Goal: Task Accomplishment & Management: Manage account settings

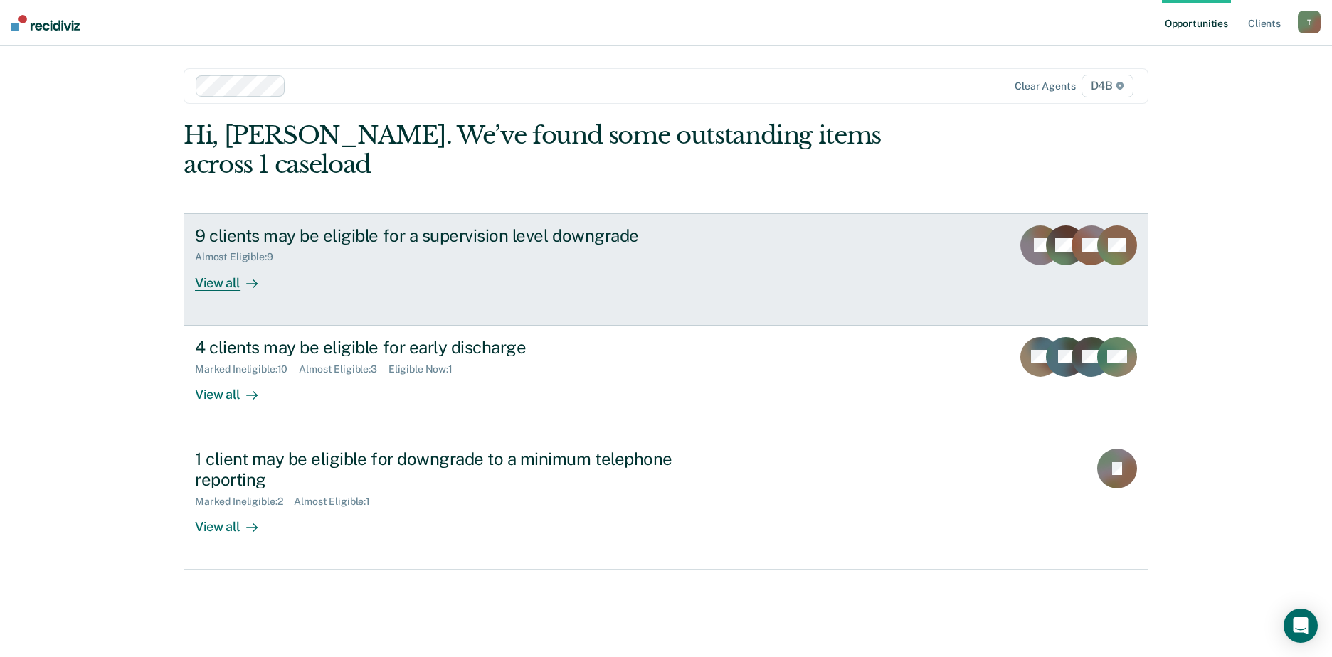
click at [223, 263] on div "View all" at bounding box center [235, 277] width 80 height 28
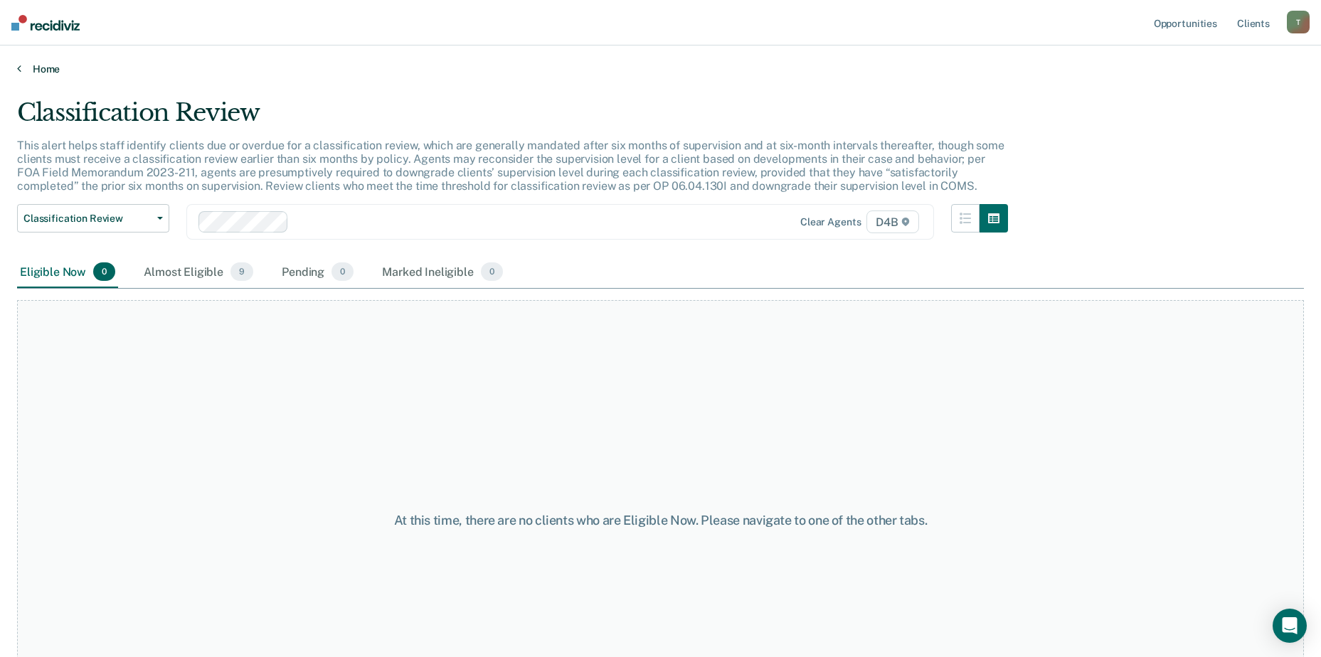
click at [36, 63] on link "Home" at bounding box center [660, 69] width 1287 height 13
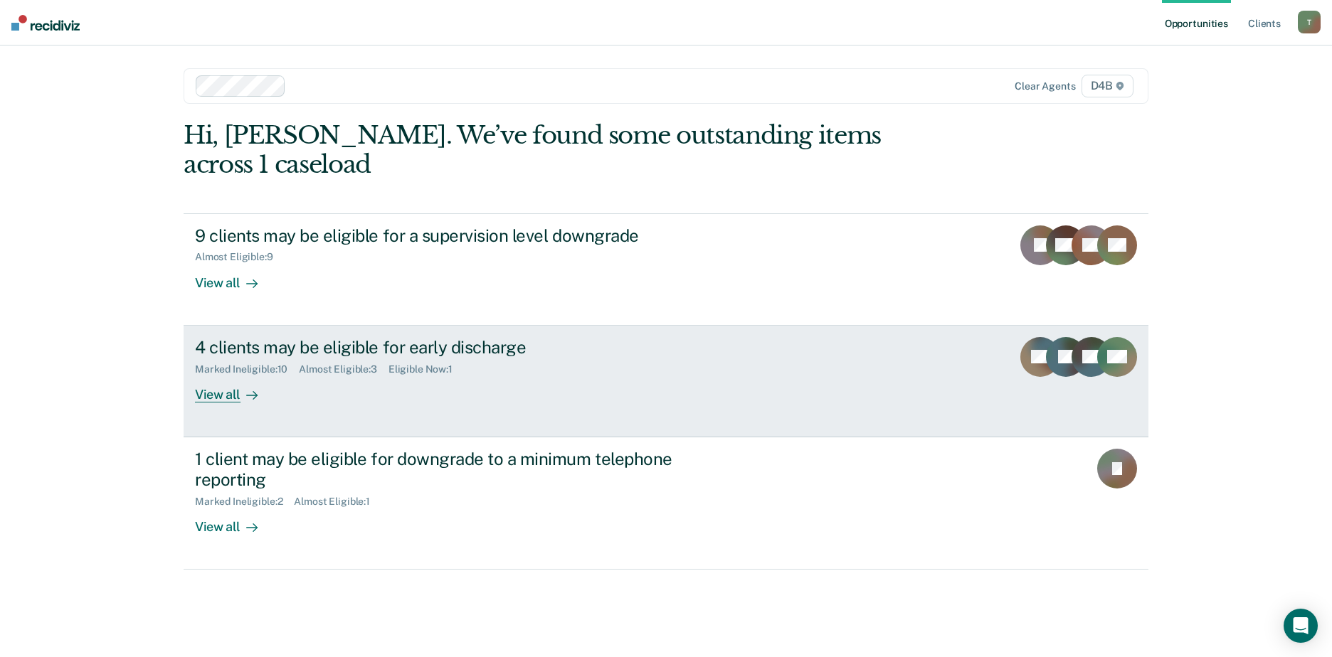
click at [223, 375] on div "View all" at bounding box center [235, 389] width 80 height 28
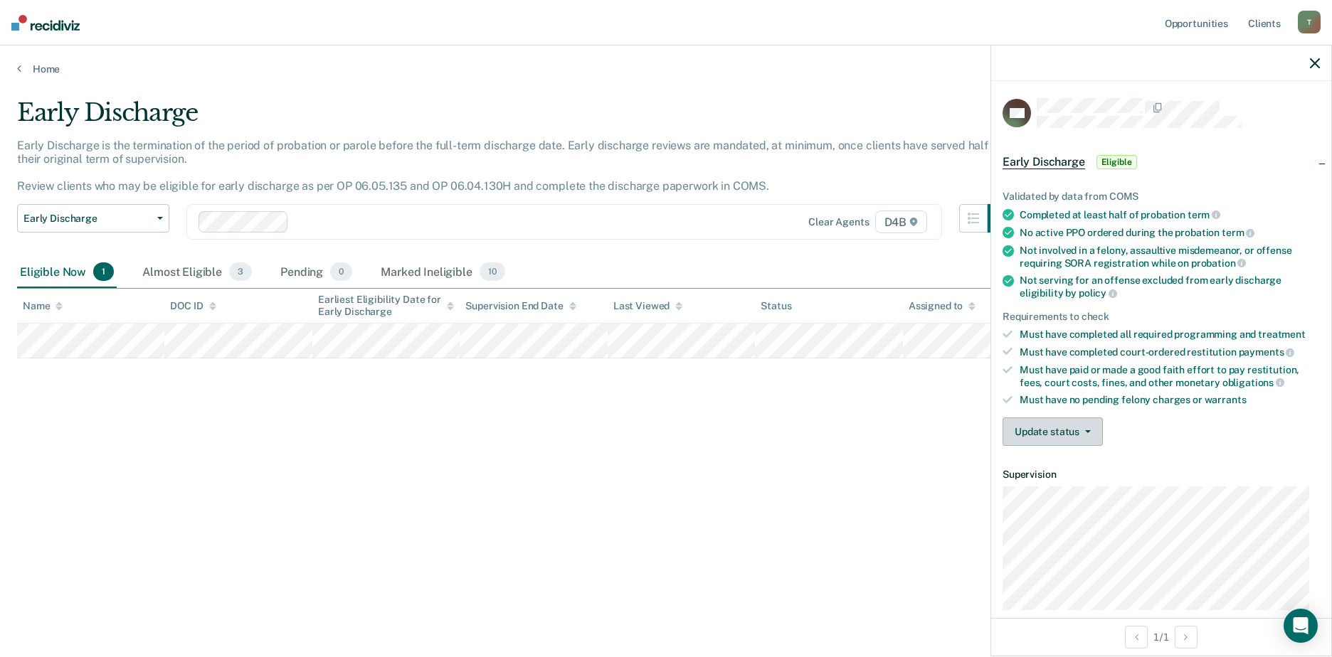
click at [1086, 433] on button "Update status" at bounding box center [1052, 432] width 100 height 28
click at [1056, 462] on button "[PERSON_NAME]" at bounding box center [1070, 466] width 137 height 23
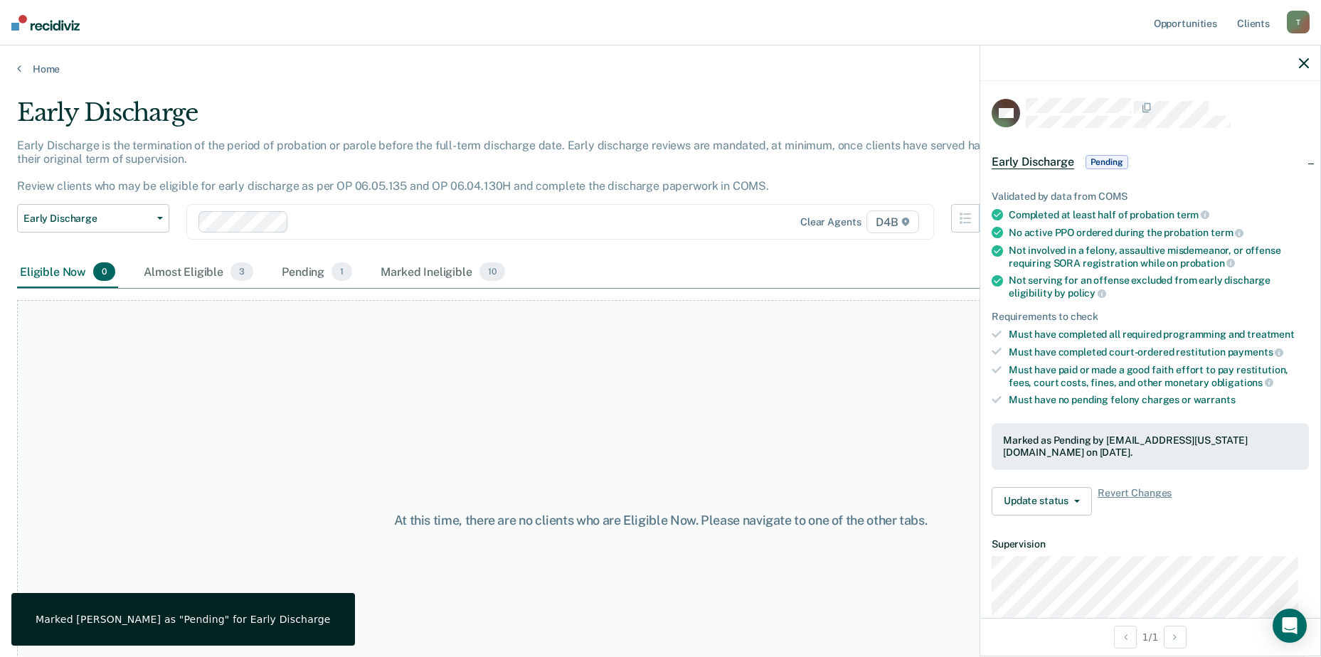
click at [577, 391] on div "At this time, there are no clients who are Eligible Now. Please navigate to one…" at bounding box center [660, 520] width 1287 height 441
click at [1302, 63] on icon "button" at bounding box center [1304, 63] width 10 height 10
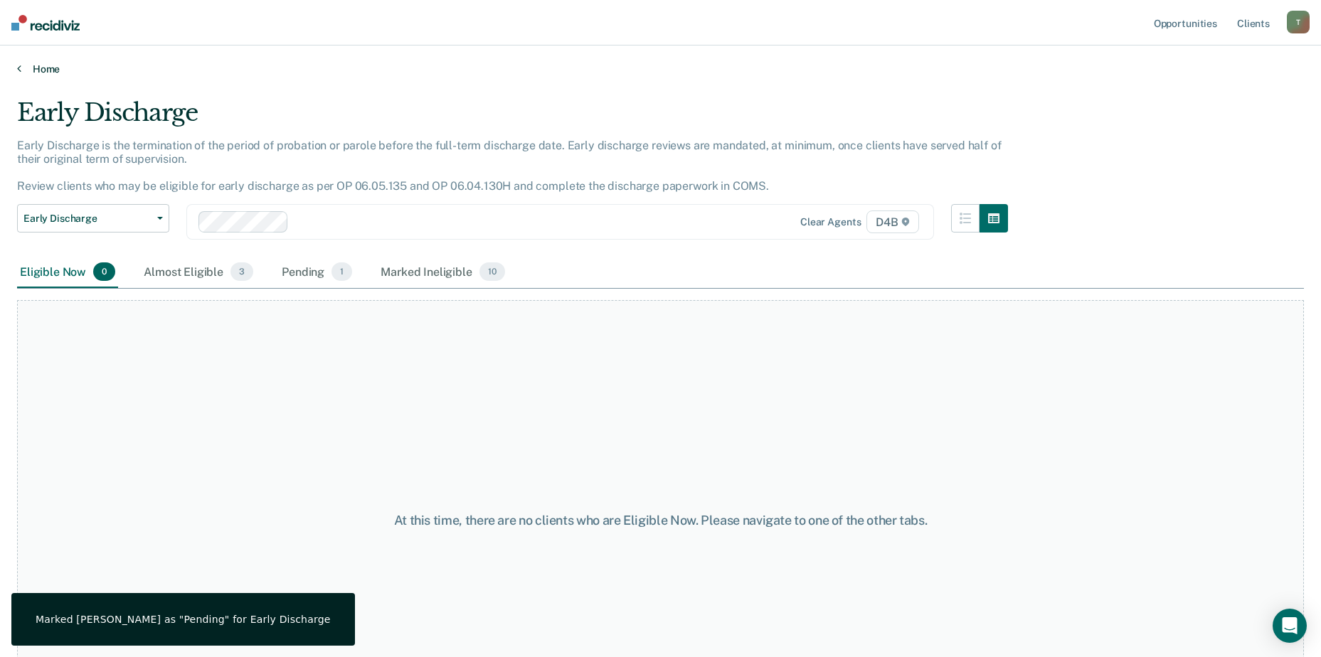
click at [21, 73] on link "Home" at bounding box center [660, 69] width 1287 height 13
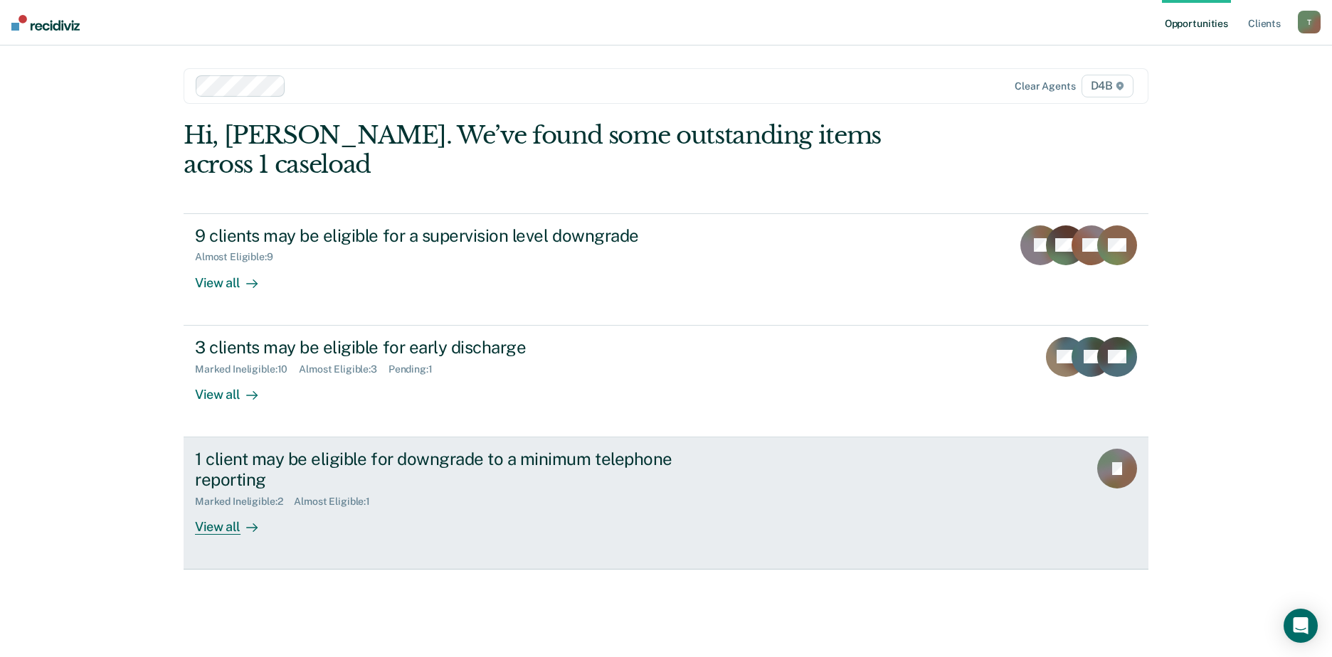
click at [228, 507] on div "View all" at bounding box center [235, 521] width 80 height 28
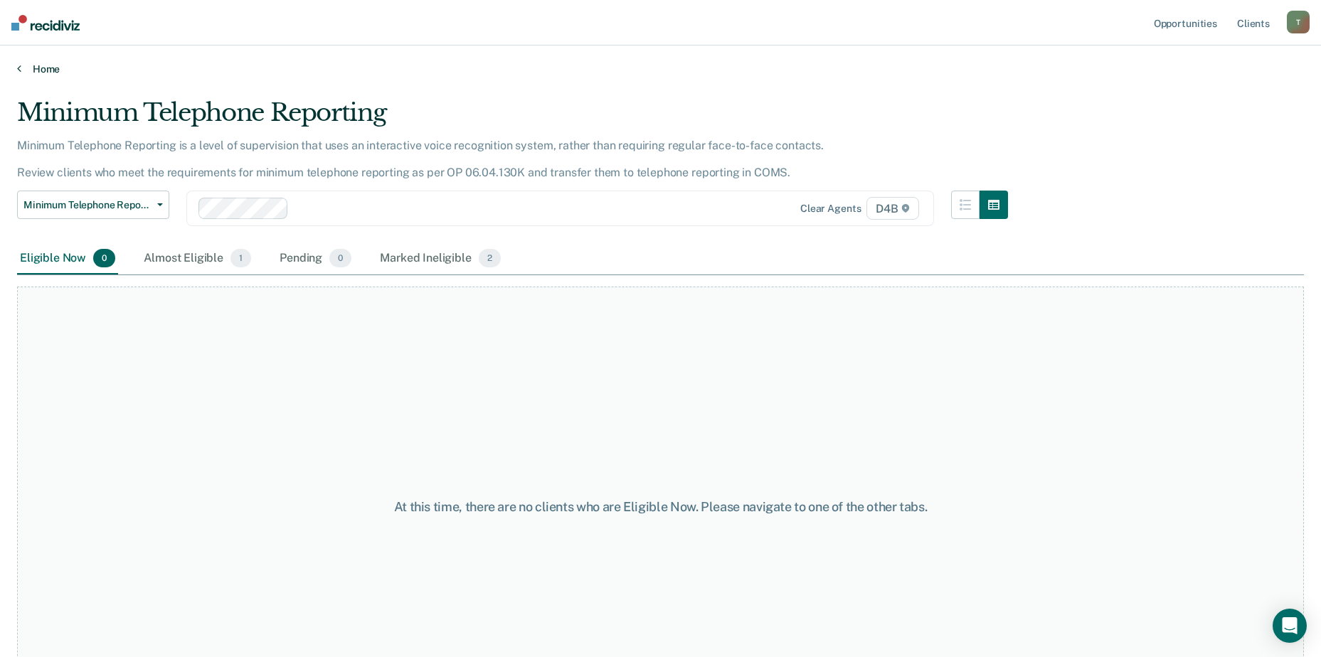
click at [34, 67] on link "Home" at bounding box center [660, 69] width 1287 height 13
